Goal: Transaction & Acquisition: Download file/media

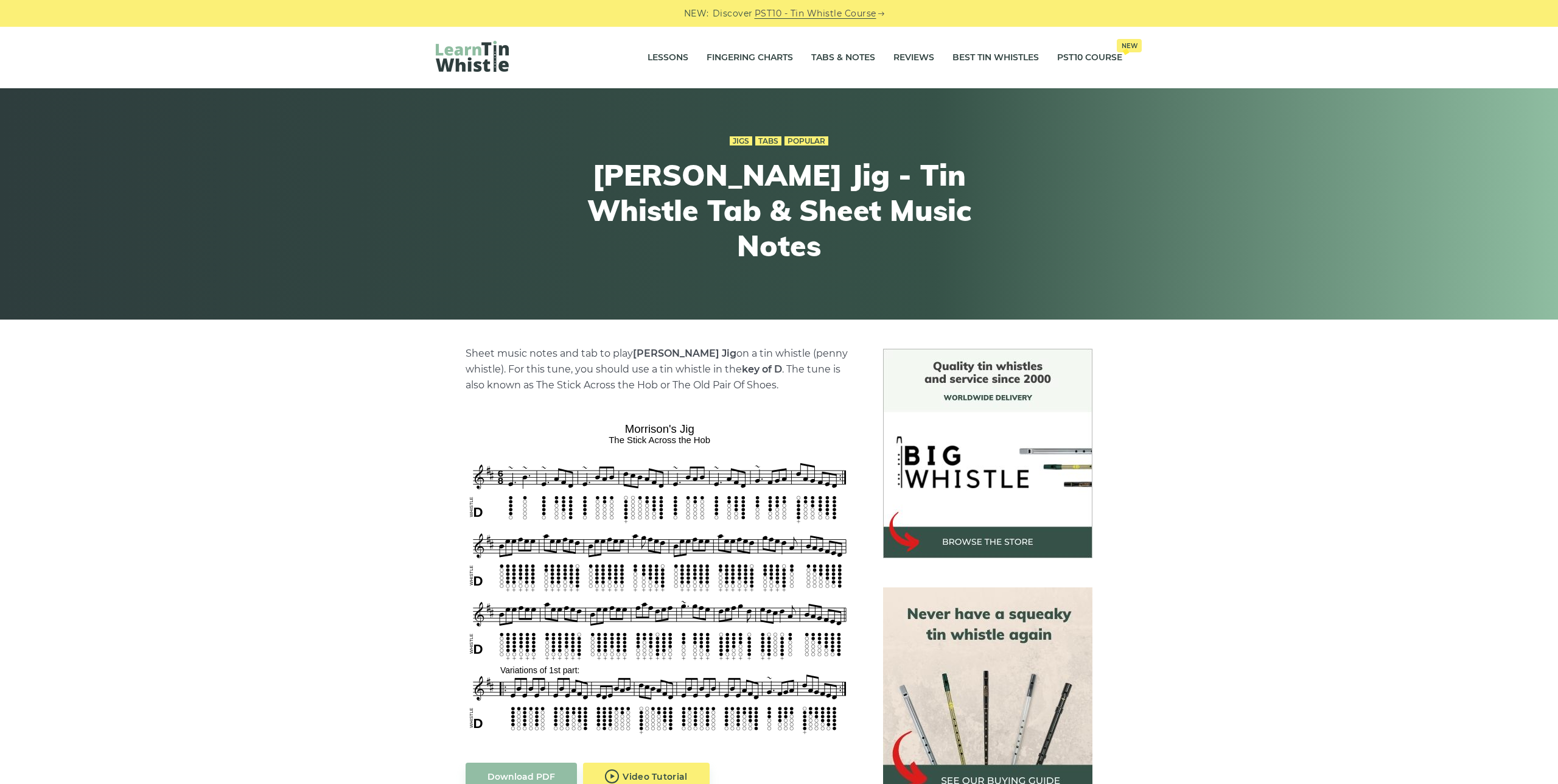
scroll to position [197, 0]
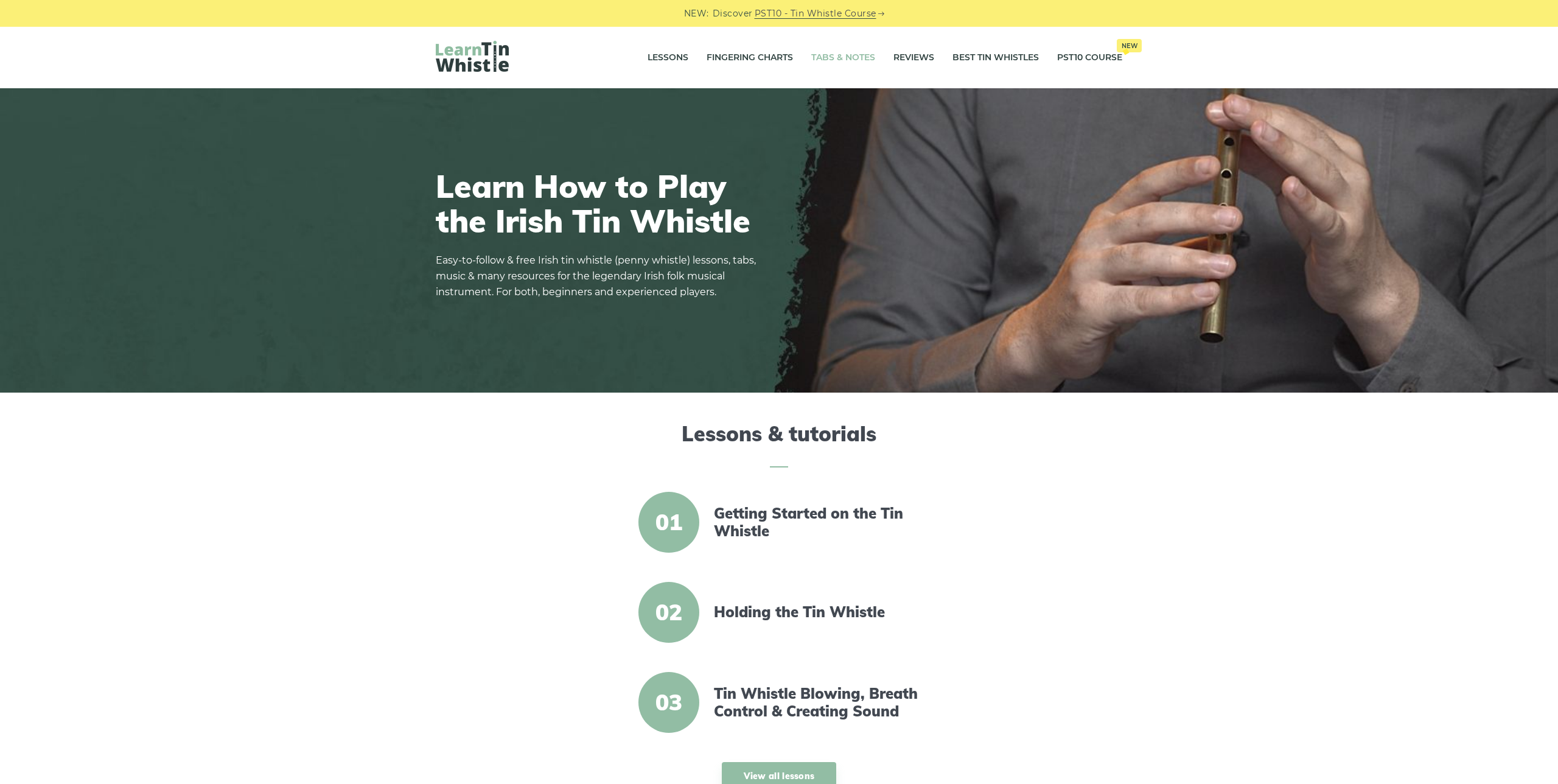
click at [834, 57] on link "Tabs & Notes" at bounding box center [843, 58] width 64 height 31
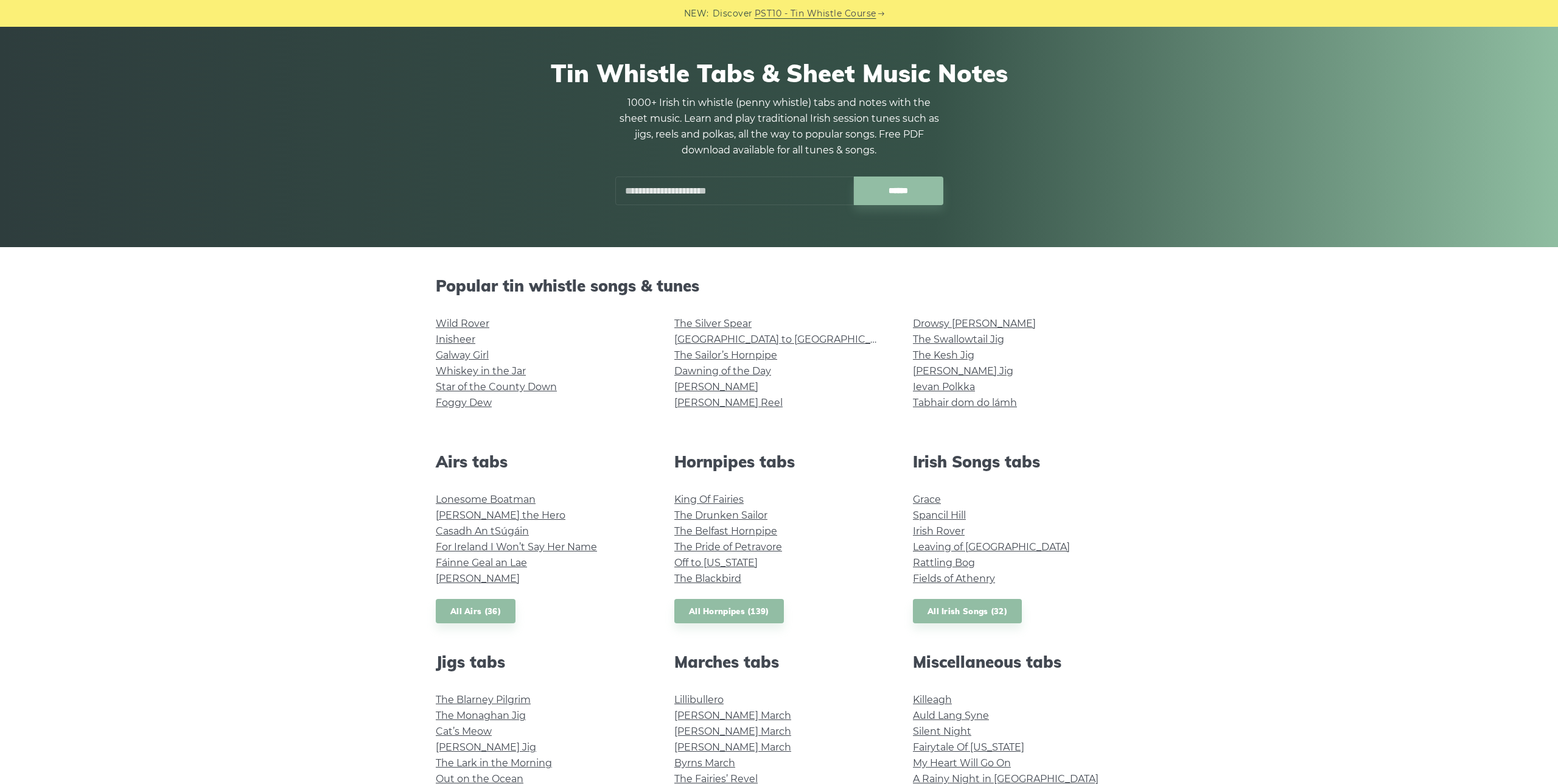
scroll to position [76, 0]
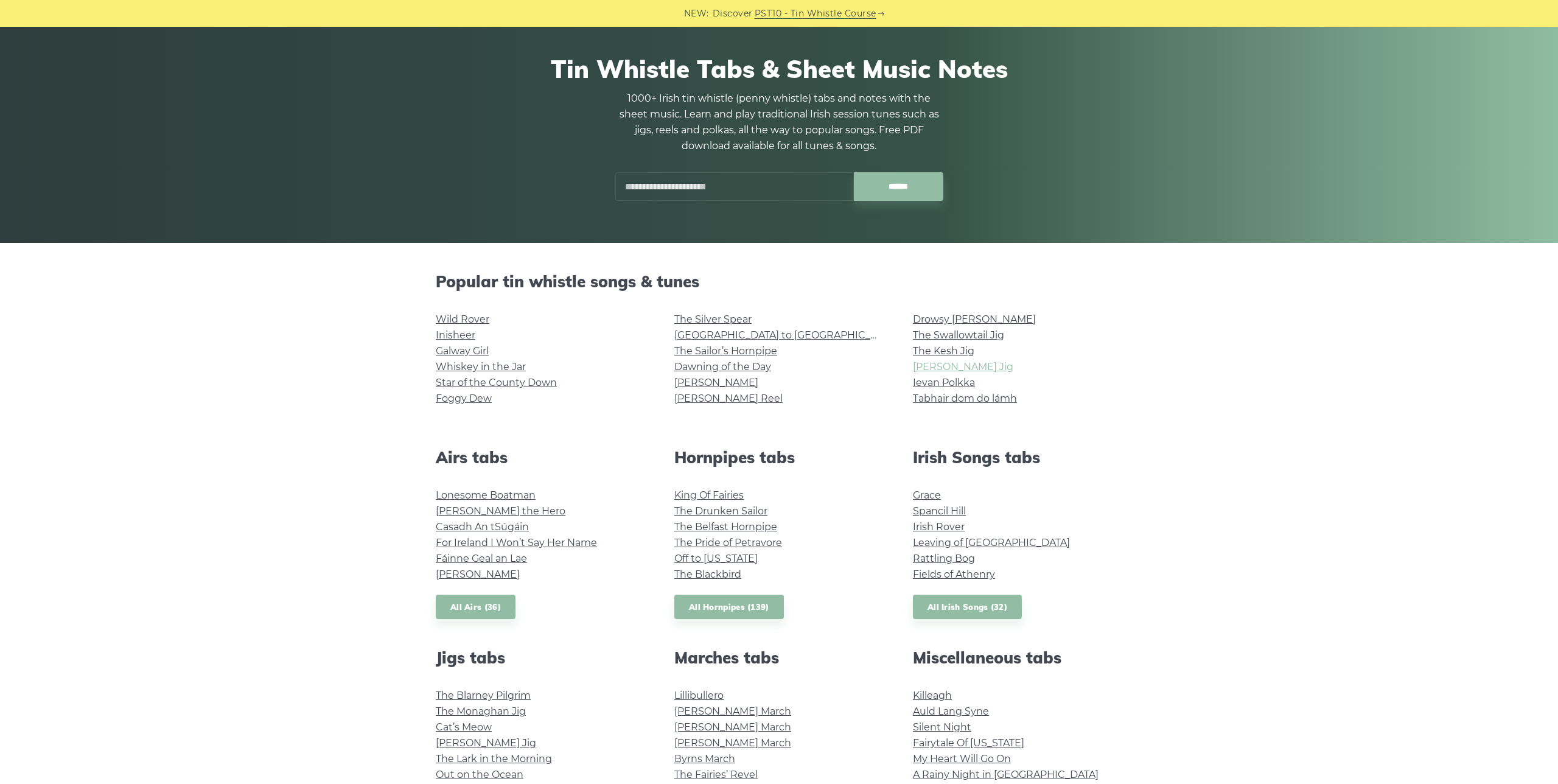
click at [940, 366] on link "[PERSON_NAME] Jig" at bounding box center [963, 367] width 101 height 12
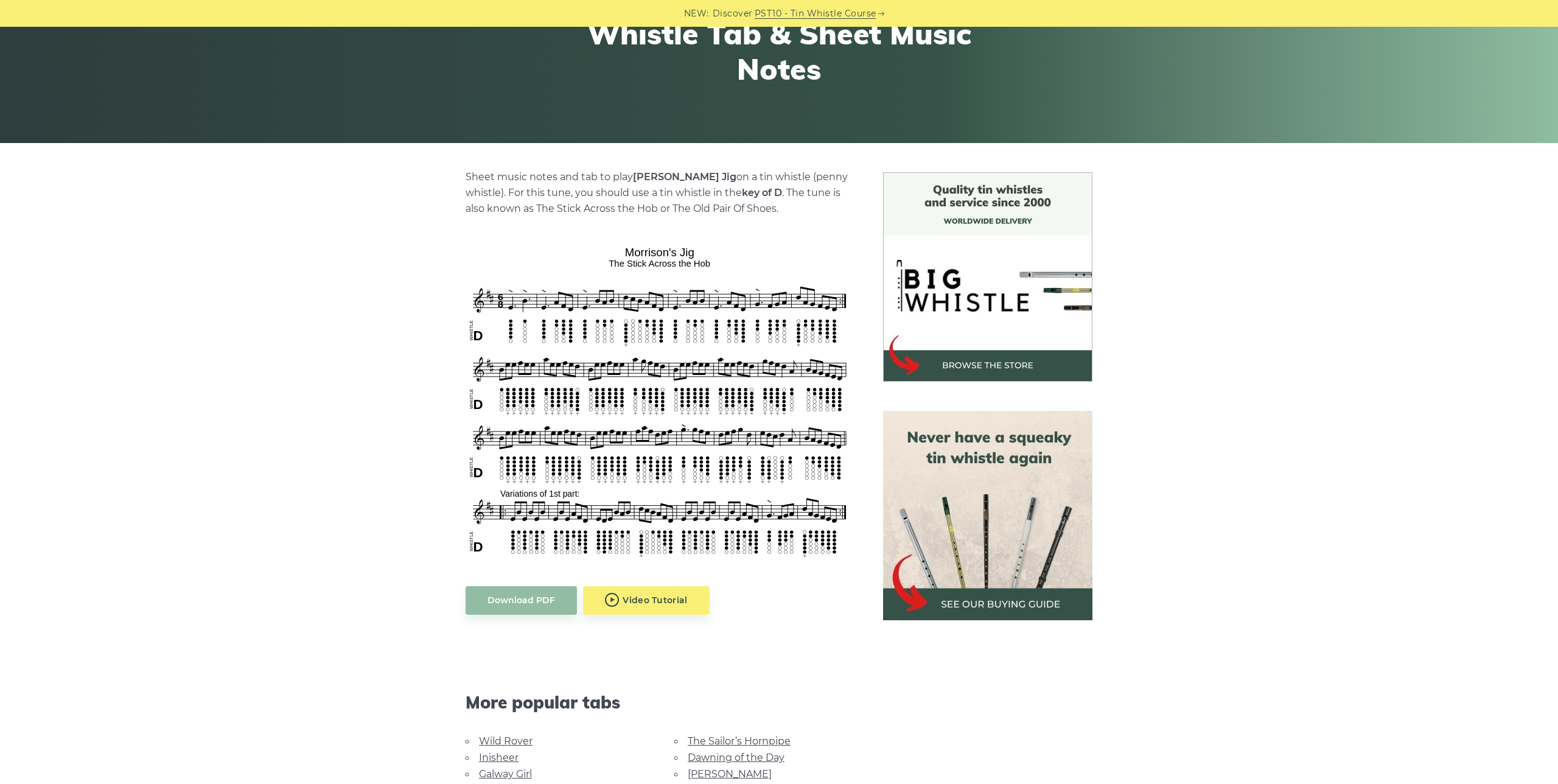
scroll to position [199, 0]
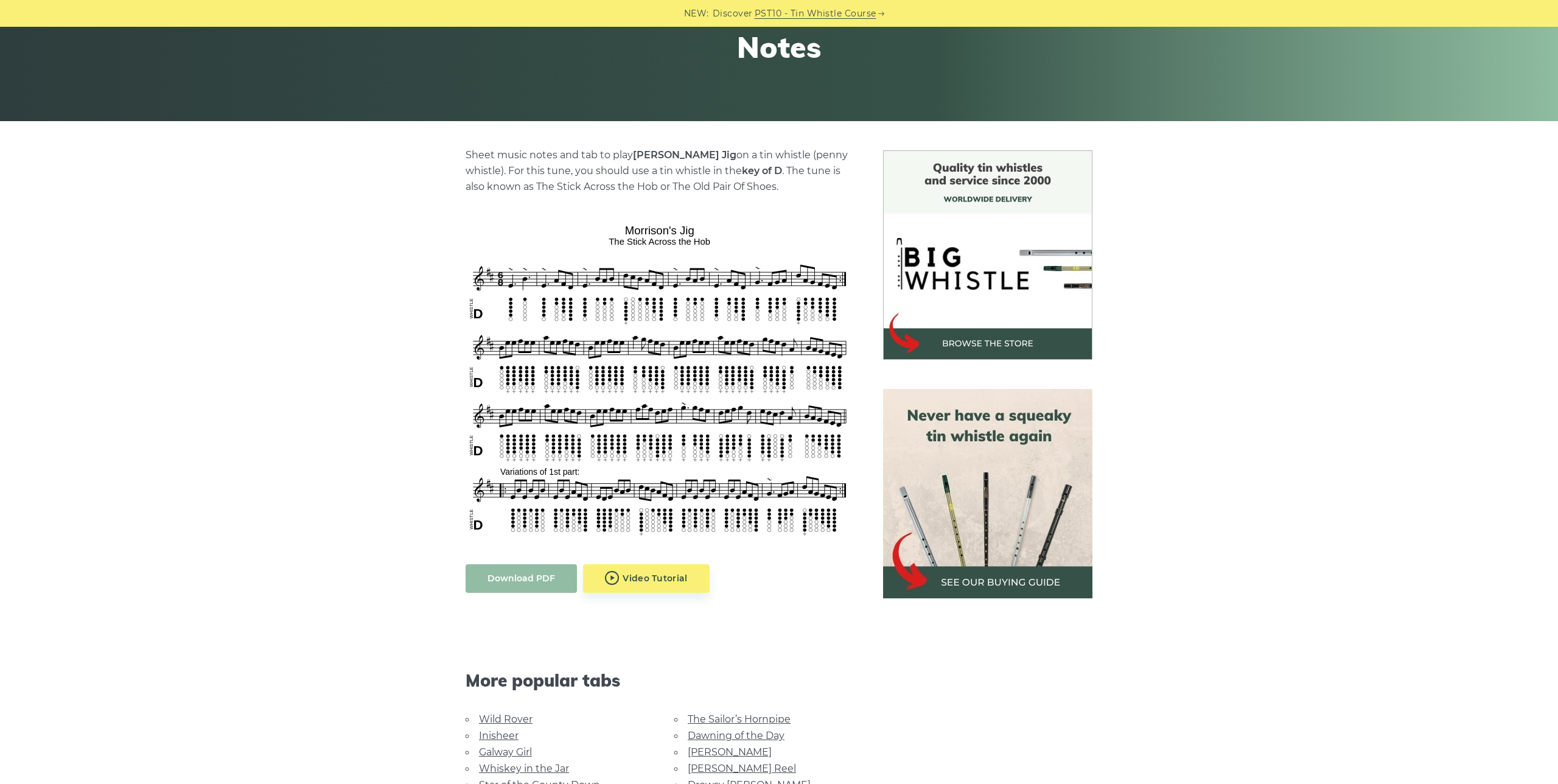
click at [528, 578] on link "Download PDF" at bounding box center [521, 578] width 111 height 28
